Goal: Information Seeking & Learning: Learn about a topic

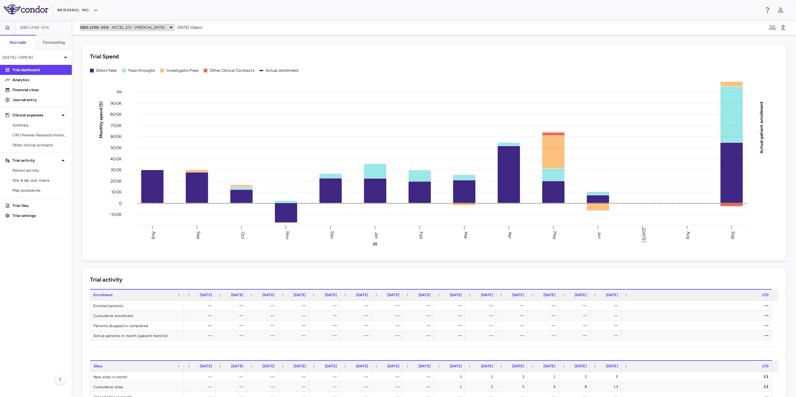
click at [135, 29] on span "ACCEL 2/3 - [MEDICAL_DATA]" at bounding box center [138, 28] width 53 height 6
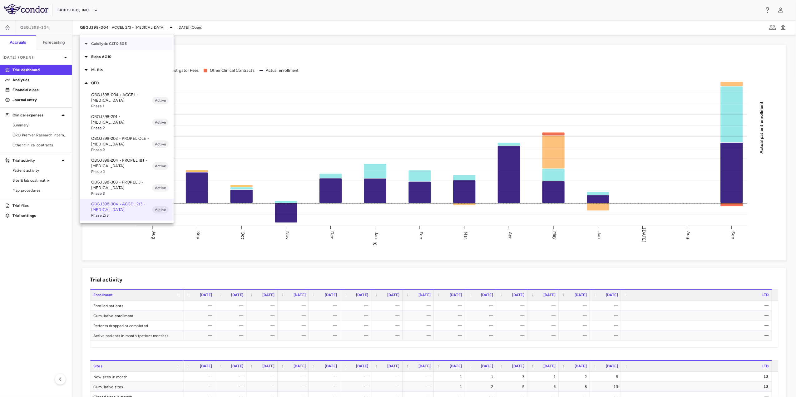
click at [128, 43] on p "Calcilytix CLTX-305" at bounding box center [132, 44] width 82 height 6
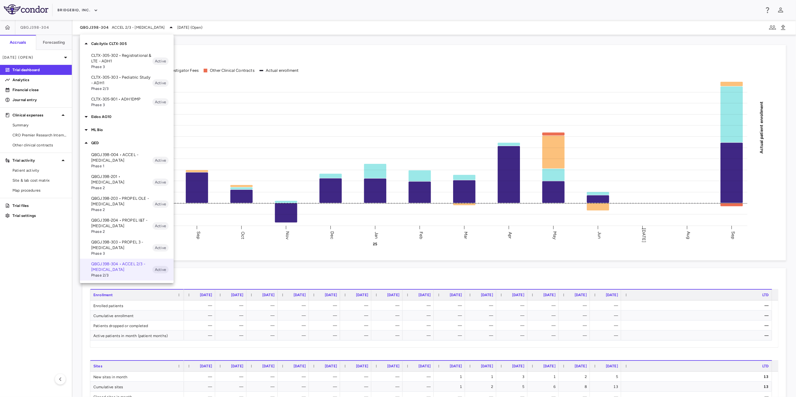
click at [116, 60] on p "CLTX-305-302 • Registrational & LTE - ADH1" at bounding box center [121, 58] width 61 height 11
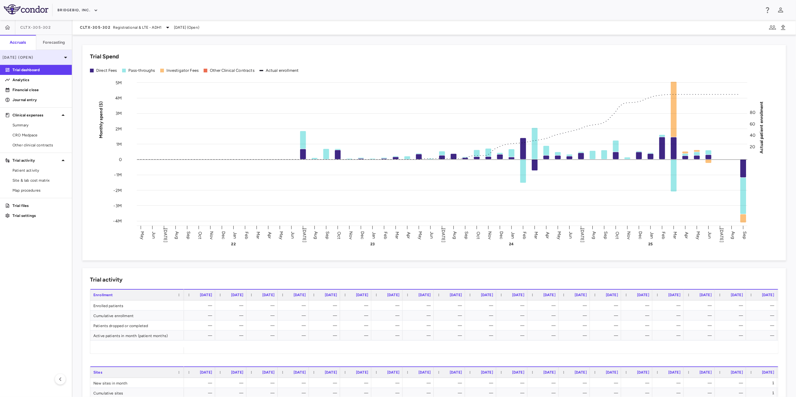
click at [54, 52] on div "[DATE] (Open)" at bounding box center [36, 57] width 72 height 15
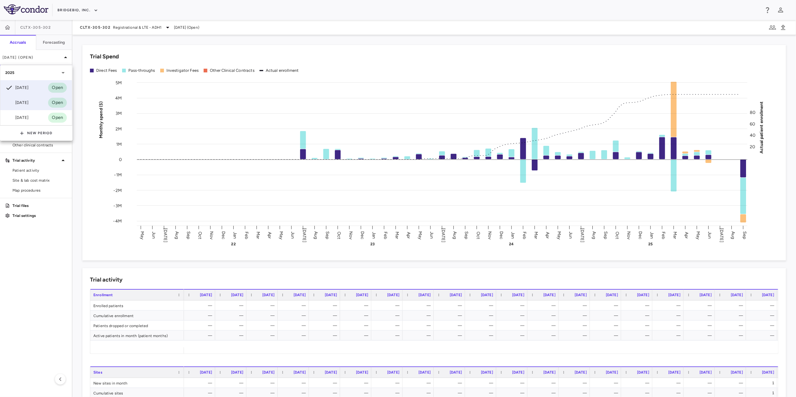
click at [16, 103] on div "[DATE]" at bounding box center [16, 102] width 23 height 7
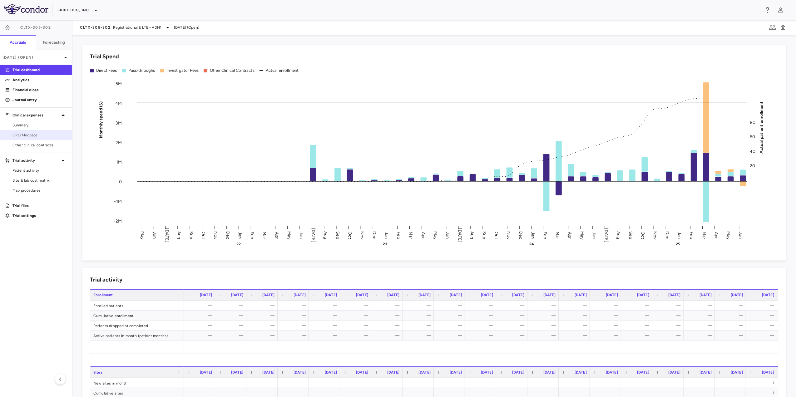
click at [41, 135] on span "CRO Medpace" at bounding box center [39, 135] width 54 height 6
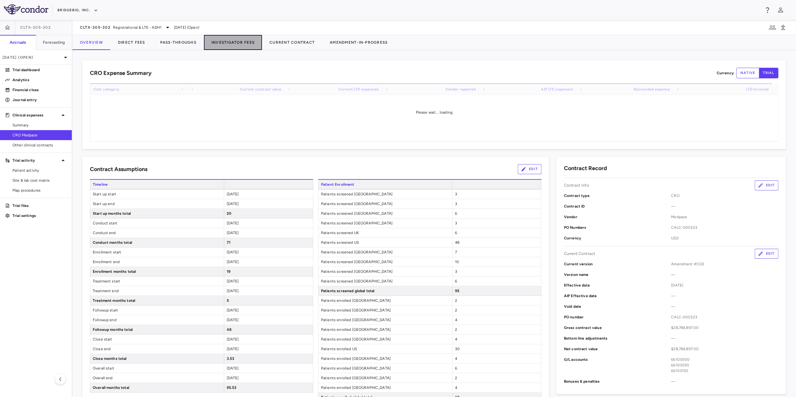
click at [237, 43] on button "Investigator Fees" at bounding box center [233, 42] width 58 height 15
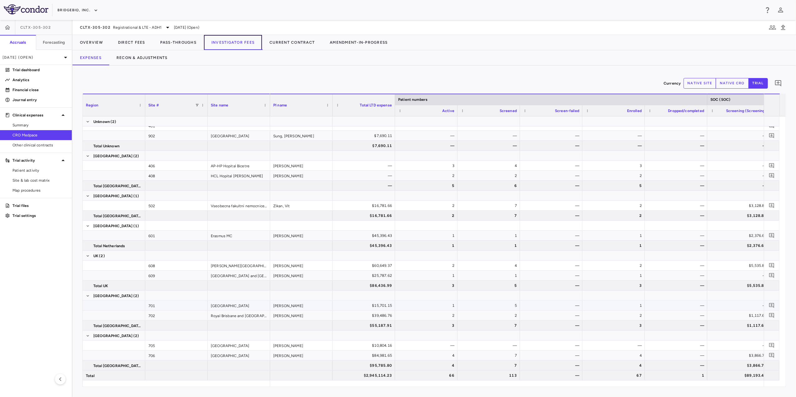
scroll to position [274, 0]
